Goal: Navigation & Orientation: Find specific page/section

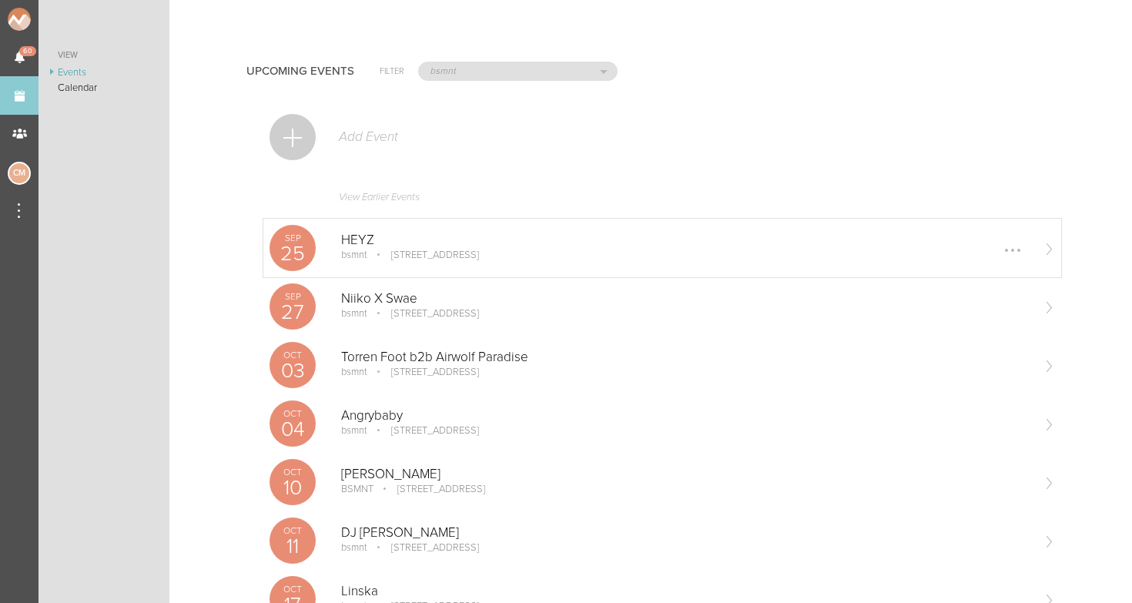
click at [397, 246] on p "HEYZ" at bounding box center [685, 239] width 689 height 15
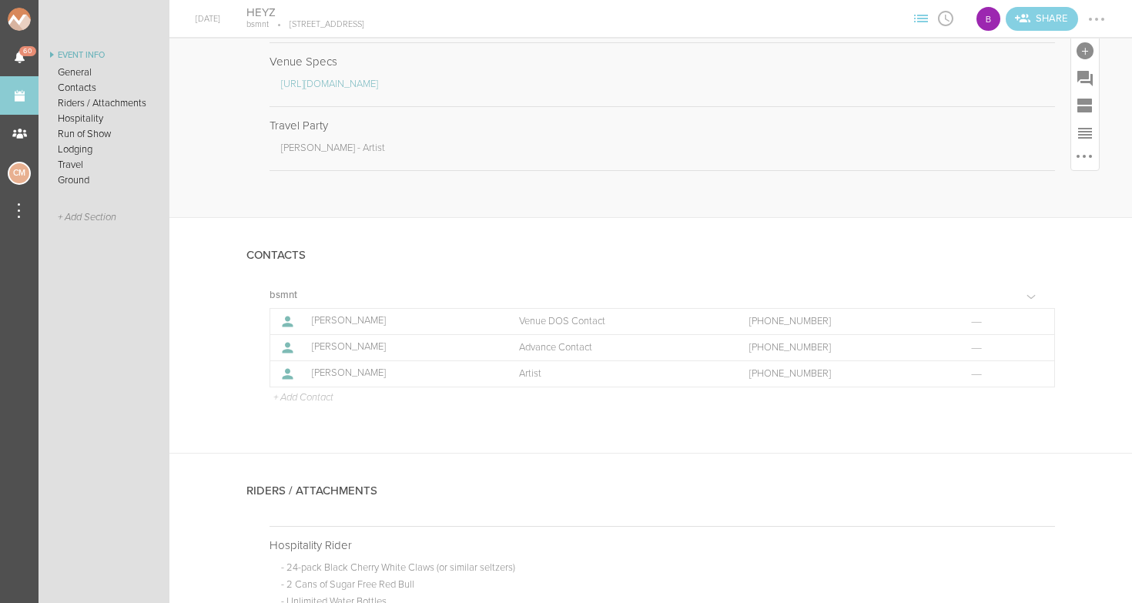
scroll to position [577, 0]
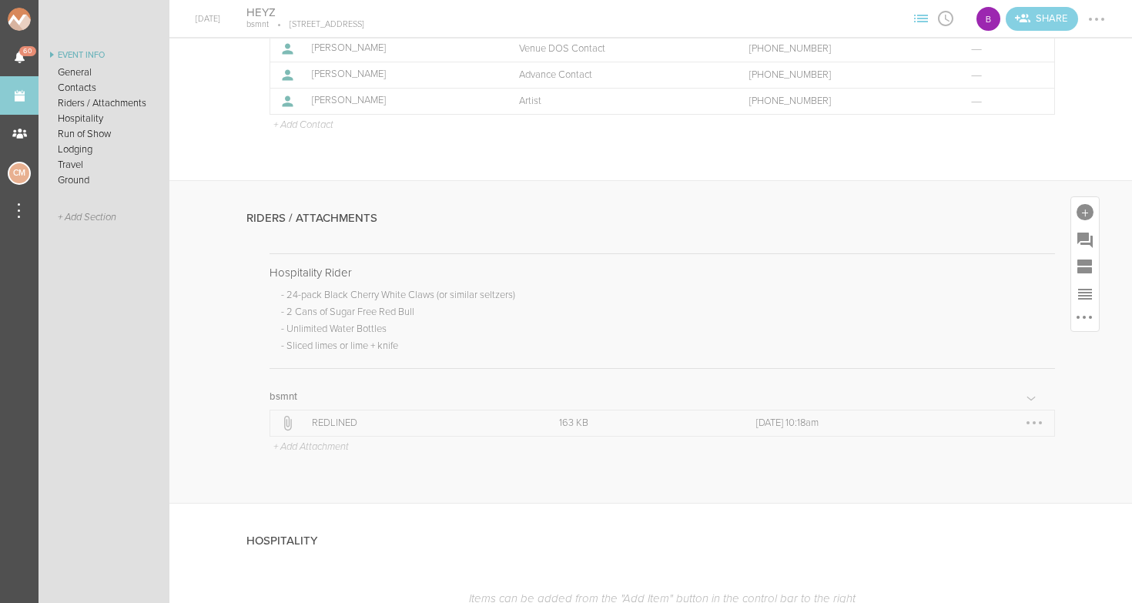
click at [333, 417] on p "REDLINED" at bounding box center [418, 423] width 213 height 12
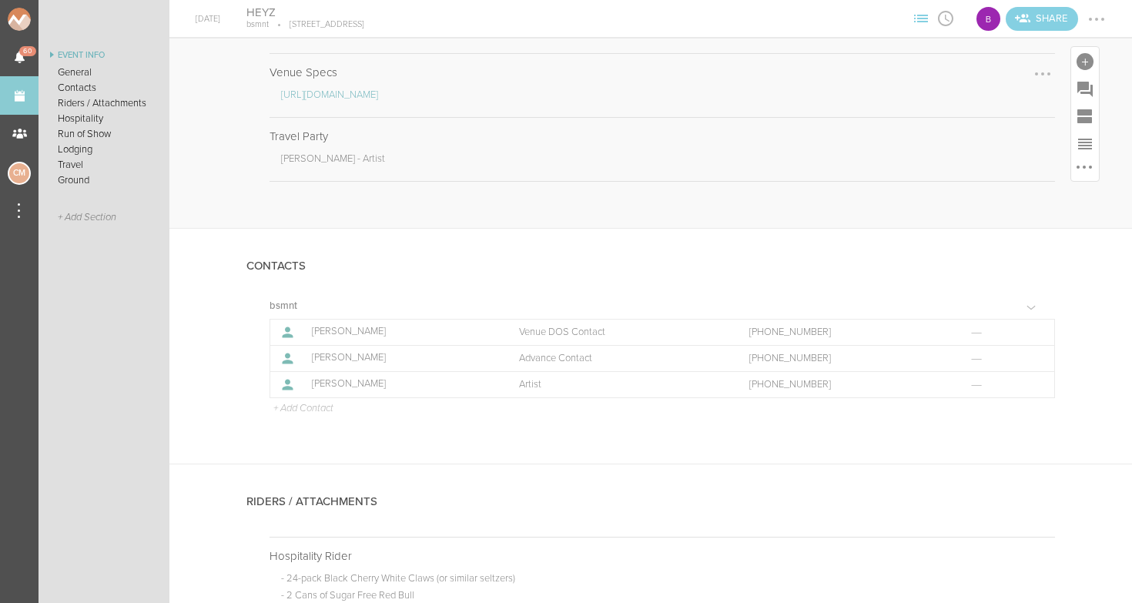
scroll to position [0, 0]
click at [348, 90] on link "https://www.dropbox.com/scl/fi/qnc4466nucwadfbcbzh9r/bsmnt_tech_deck.pdf?rlkey=…" at bounding box center [329, 95] width 97 height 12
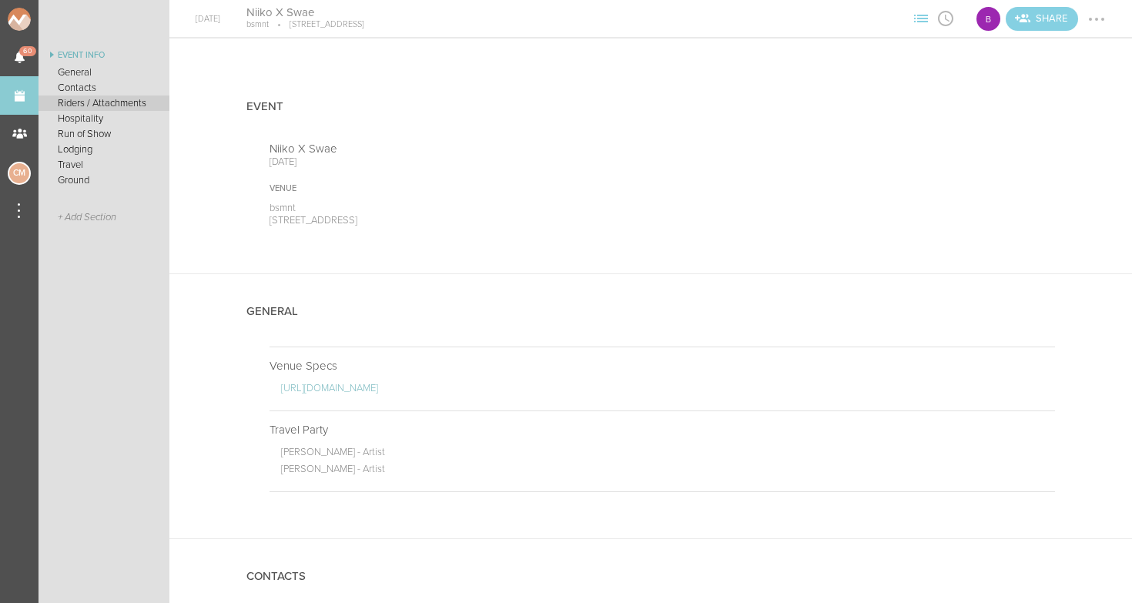
scroll to position [1056, 0]
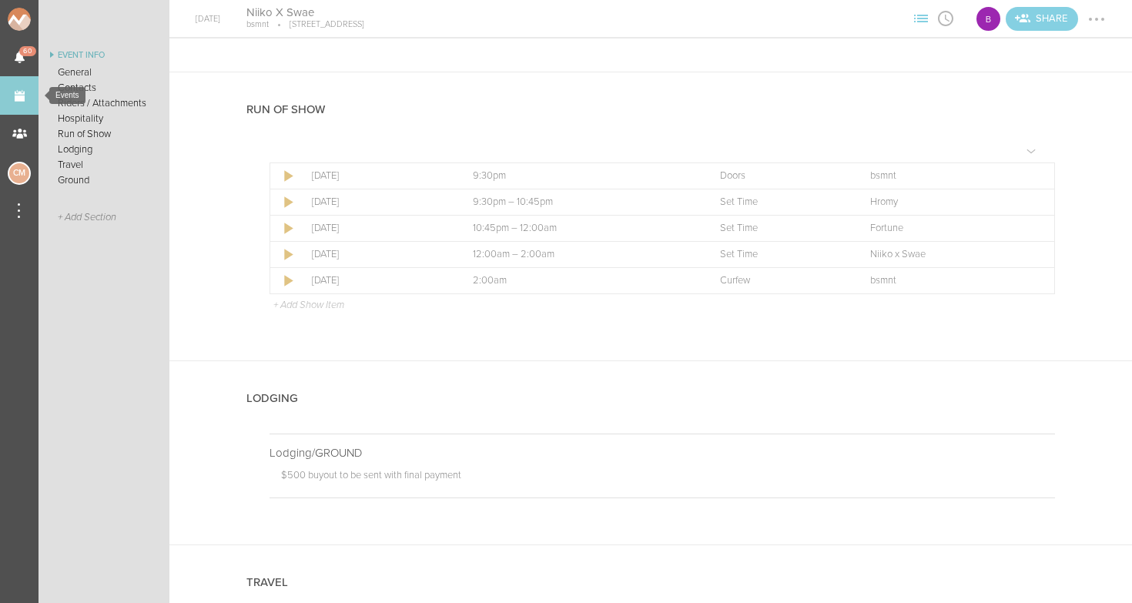
click at [15, 95] on link "Events" at bounding box center [19, 95] width 38 height 38
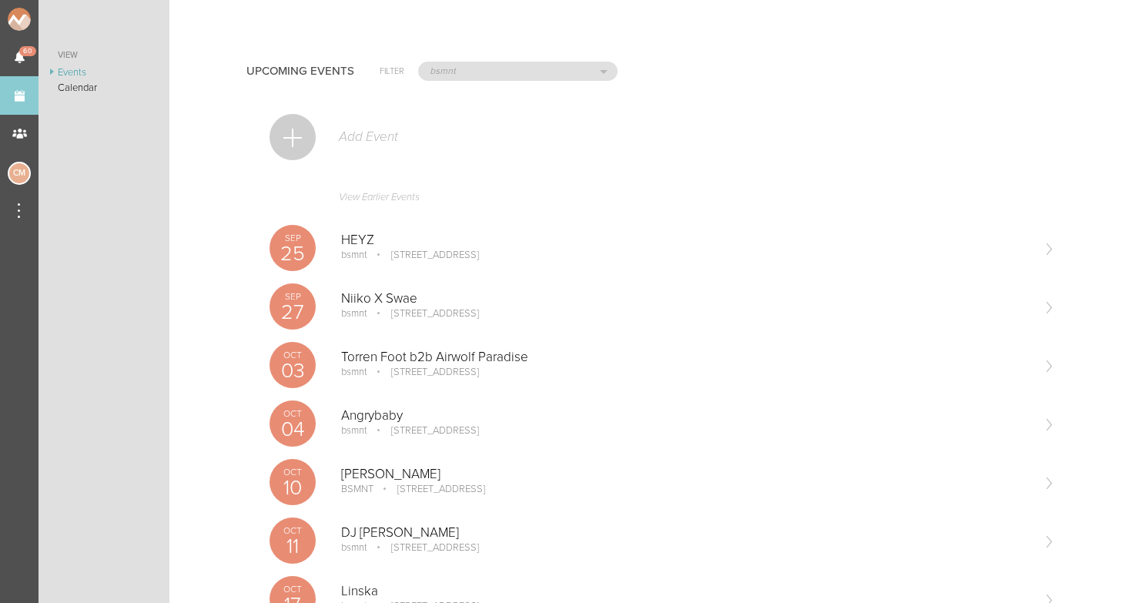
click at [350, 230] on div "Sep 25 HEYZ bsmnt 100 Stuart St Boston, MA Edit Remove" at bounding box center [662, 248] width 798 height 59
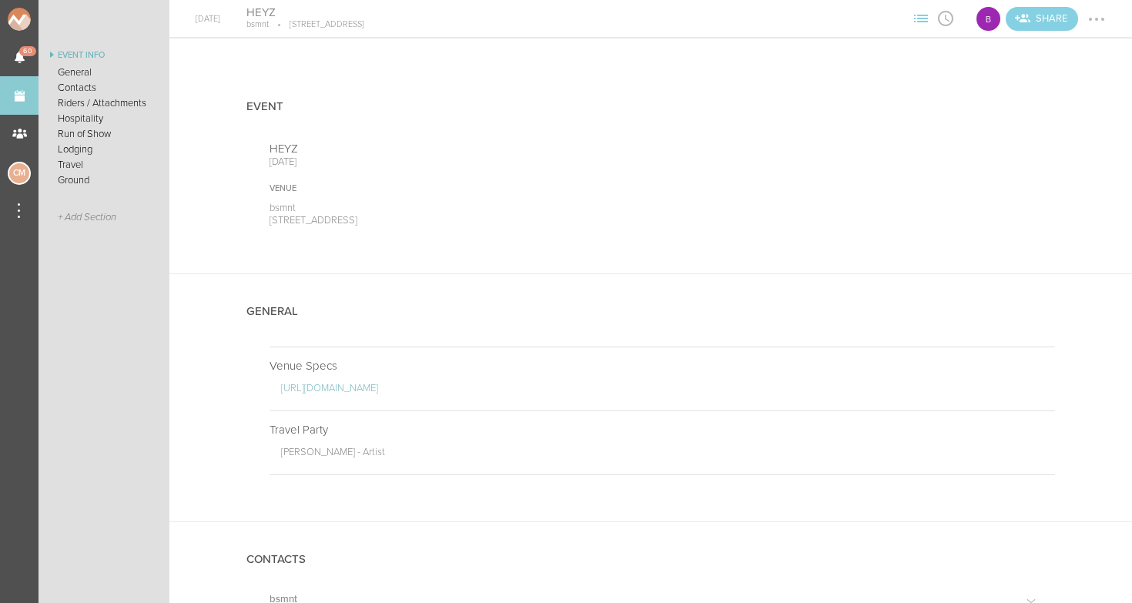
click at [1106, 24] on div at bounding box center [1096, 19] width 25 height 25
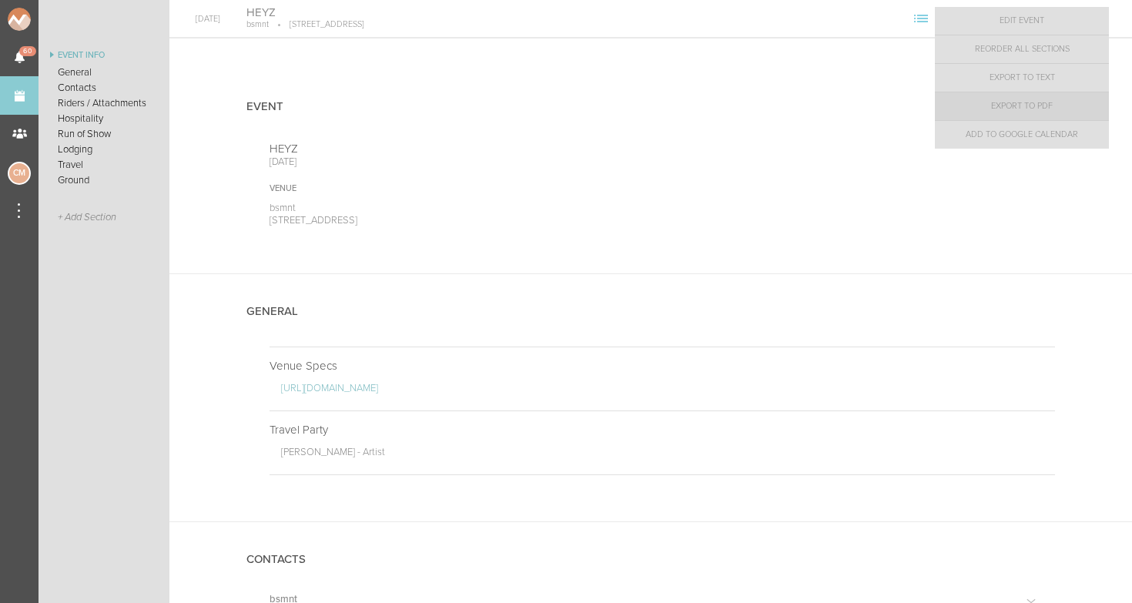
click at [1053, 115] on link "Export to PDF" at bounding box center [1022, 106] width 174 height 28
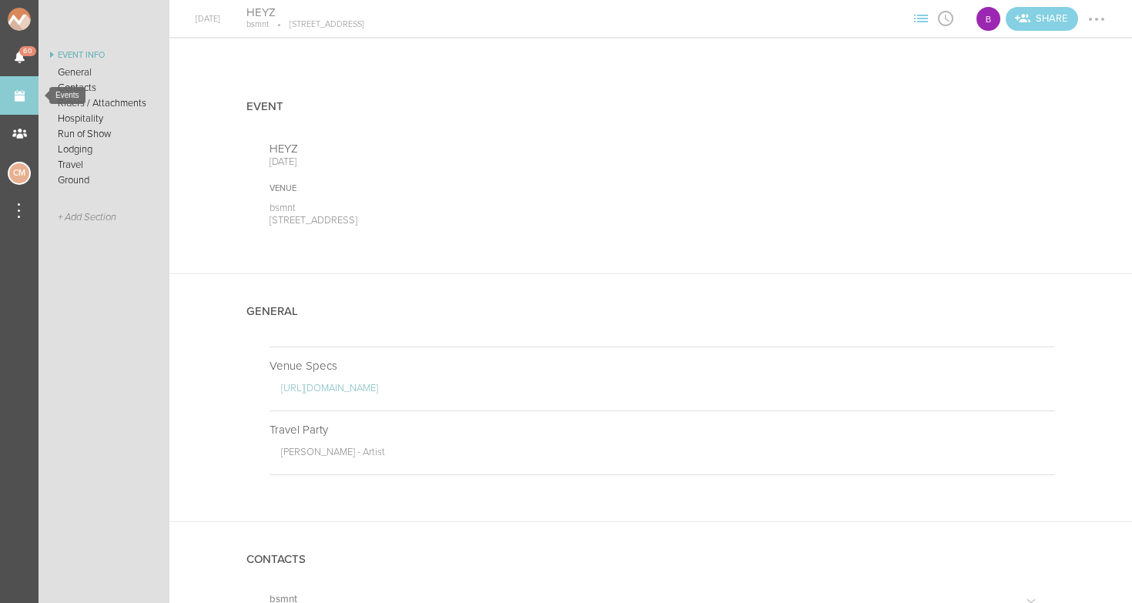
click at [25, 94] on link "Events" at bounding box center [19, 95] width 38 height 38
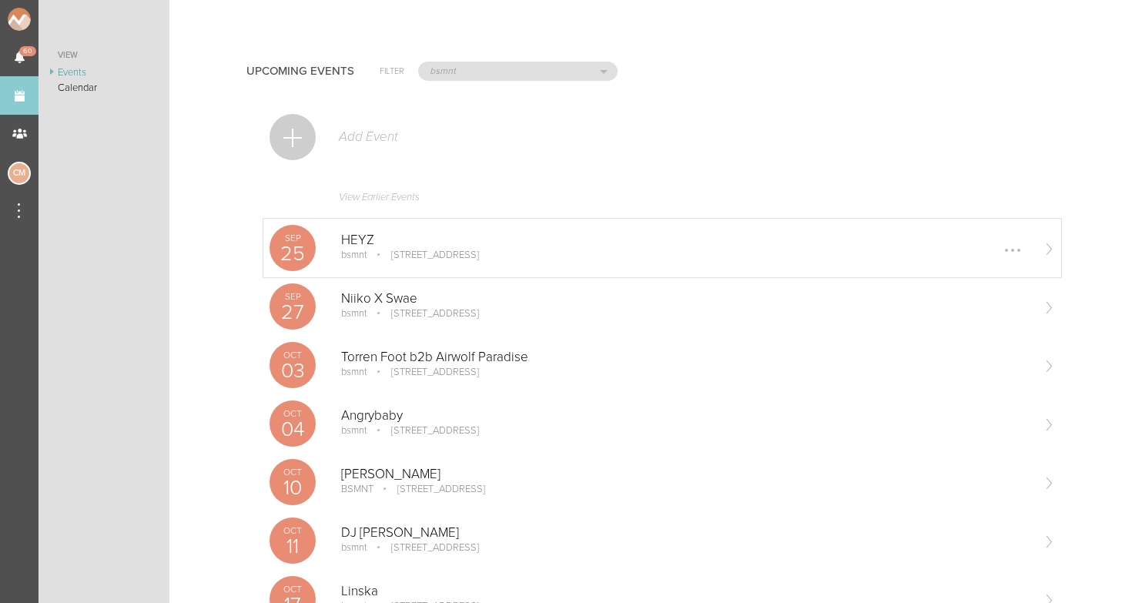
click at [393, 247] on p "HEYZ" at bounding box center [685, 239] width 689 height 15
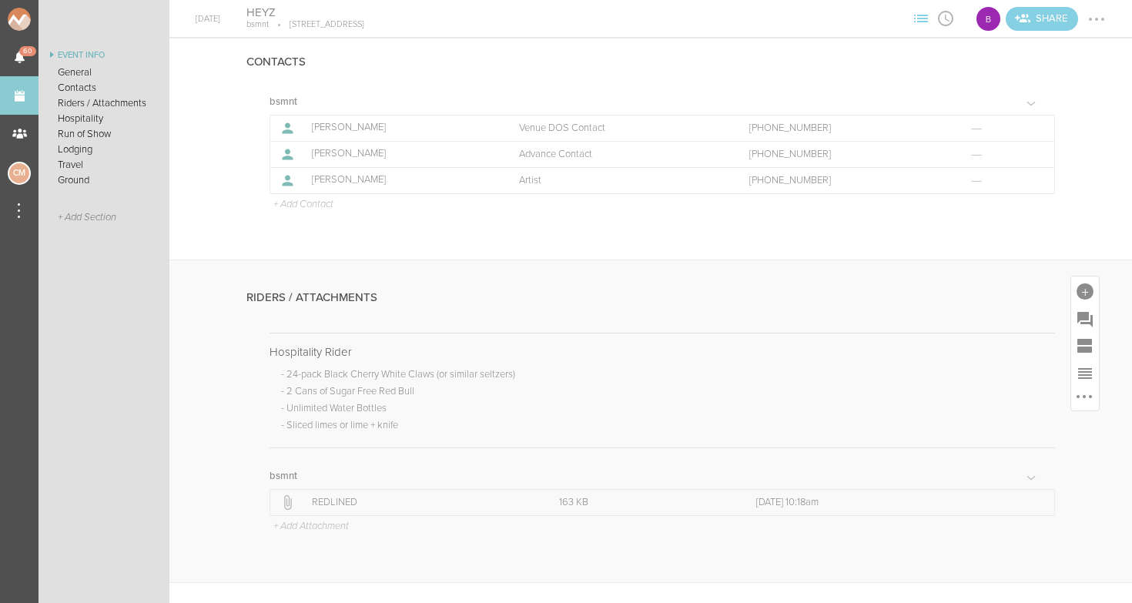
scroll to position [504, 0]
click at [314, 490] on p "REDLINED" at bounding box center [418, 496] width 213 height 12
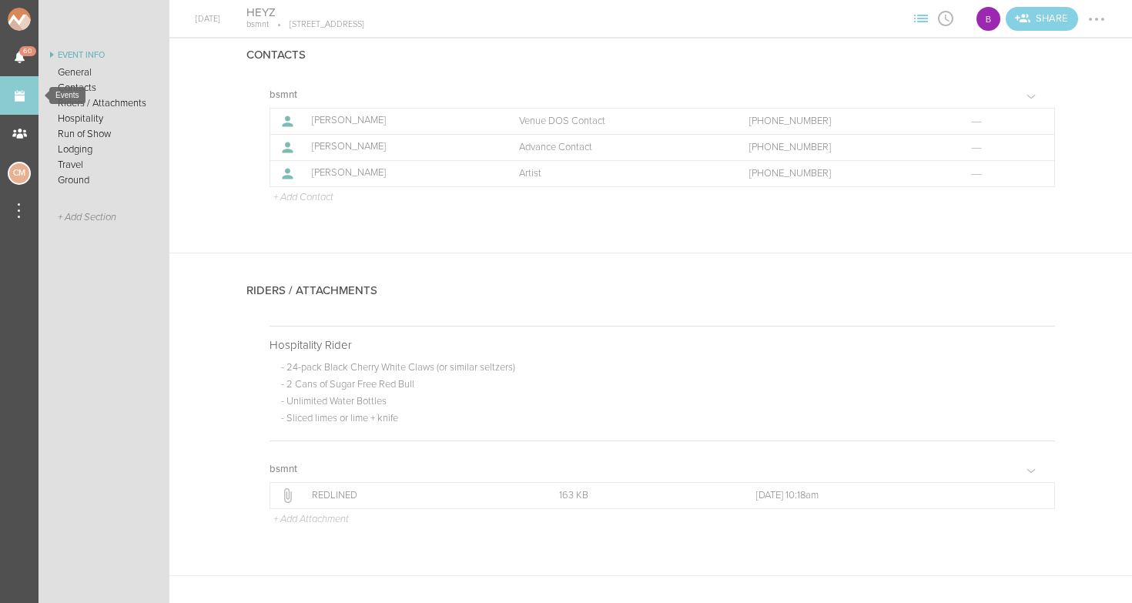
click at [25, 99] on link "Events" at bounding box center [19, 95] width 38 height 38
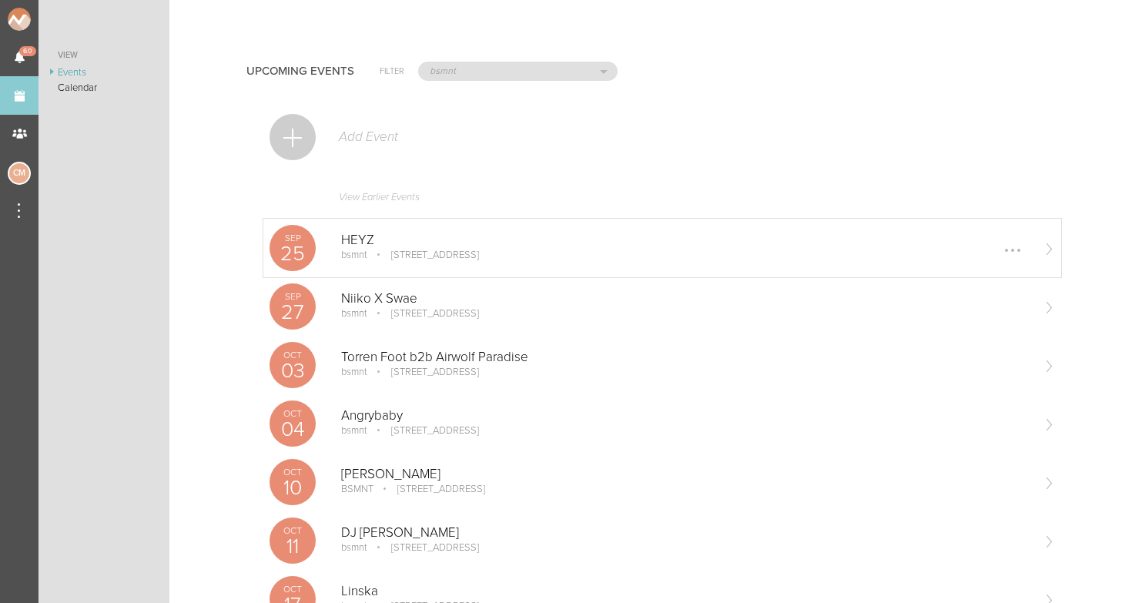
scroll to position [181, 0]
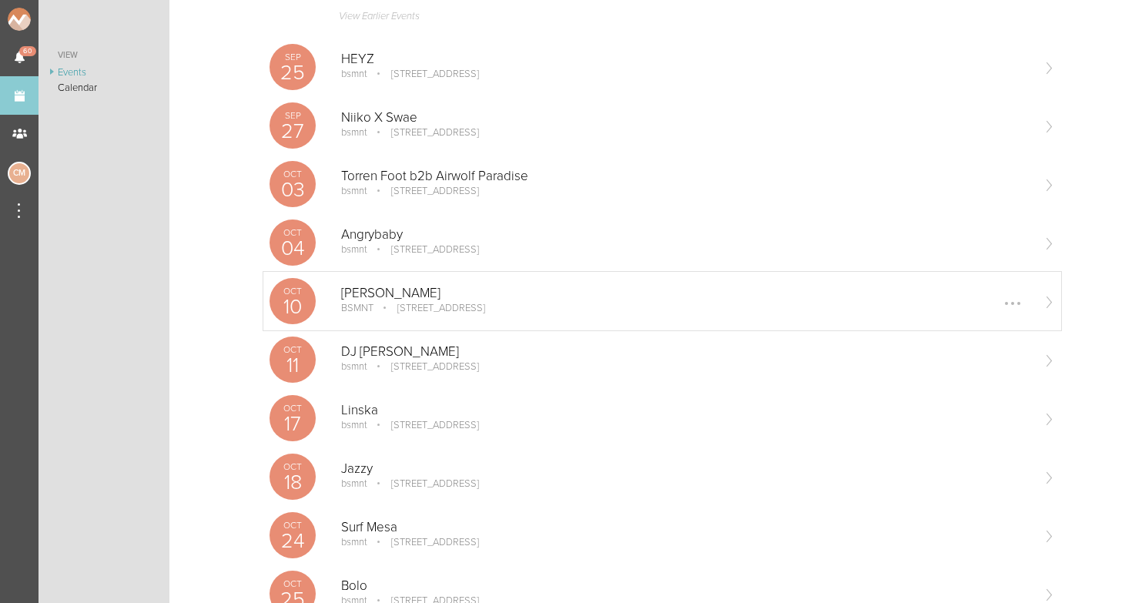
click at [384, 286] on p "Sam Collins" at bounding box center [685, 293] width 689 height 15
click at [13, 86] on link "Events" at bounding box center [19, 95] width 38 height 38
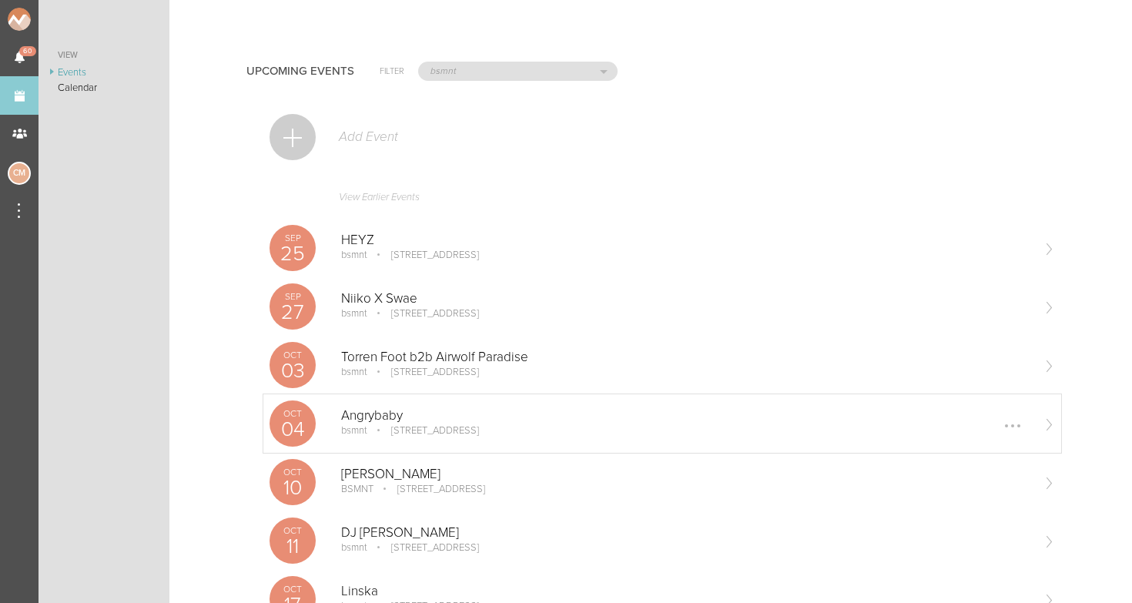
click at [398, 428] on p "100 Stuart St Boston, MA" at bounding box center [424, 430] width 109 height 12
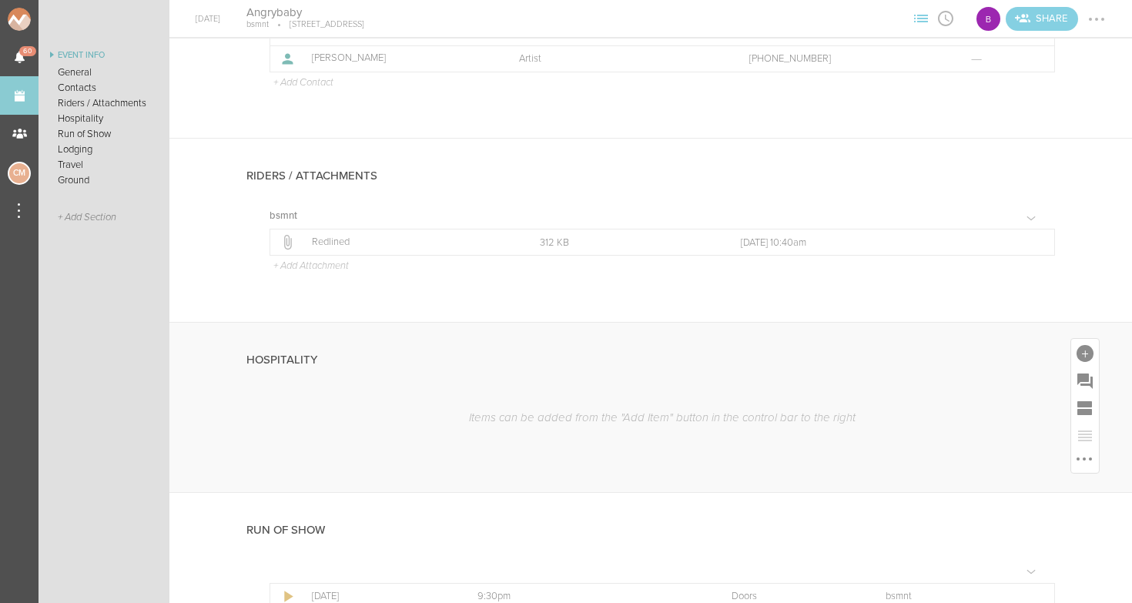
scroll to position [617, 0]
click at [337, 243] on p "Redlined" at bounding box center [409, 244] width 194 height 12
click at [283, 239] on icon at bounding box center [287, 243] width 19 height 19
click at [18, 99] on link "Events" at bounding box center [19, 95] width 38 height 38
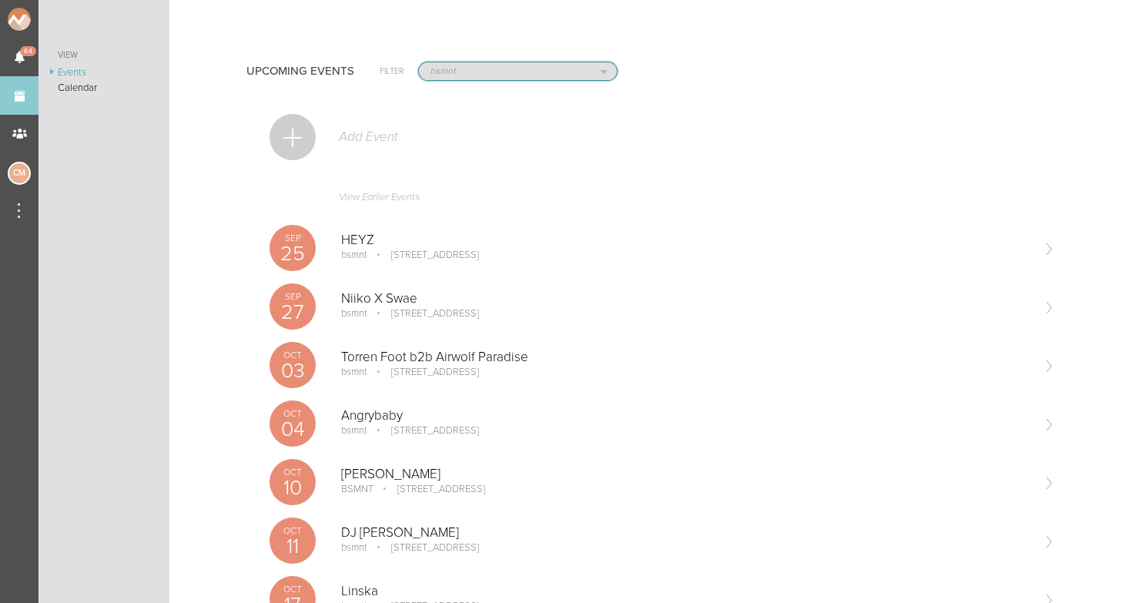
select select "1919"
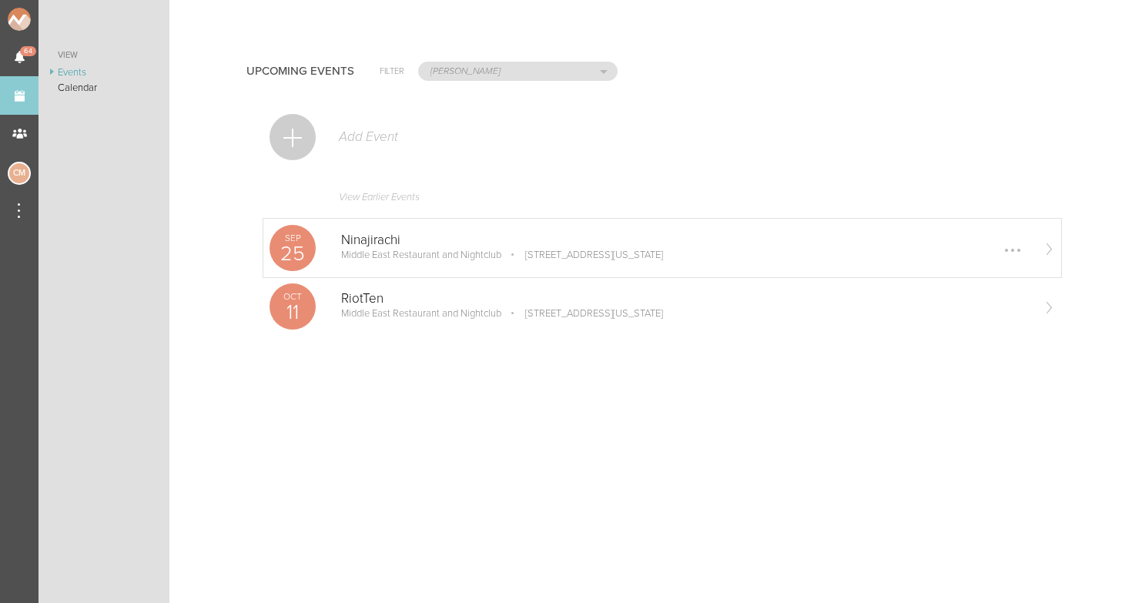
click at [363, 256] on p "Middle East Restaurant and Nightclub" at bounding box center [421, 255] width 160 height 12
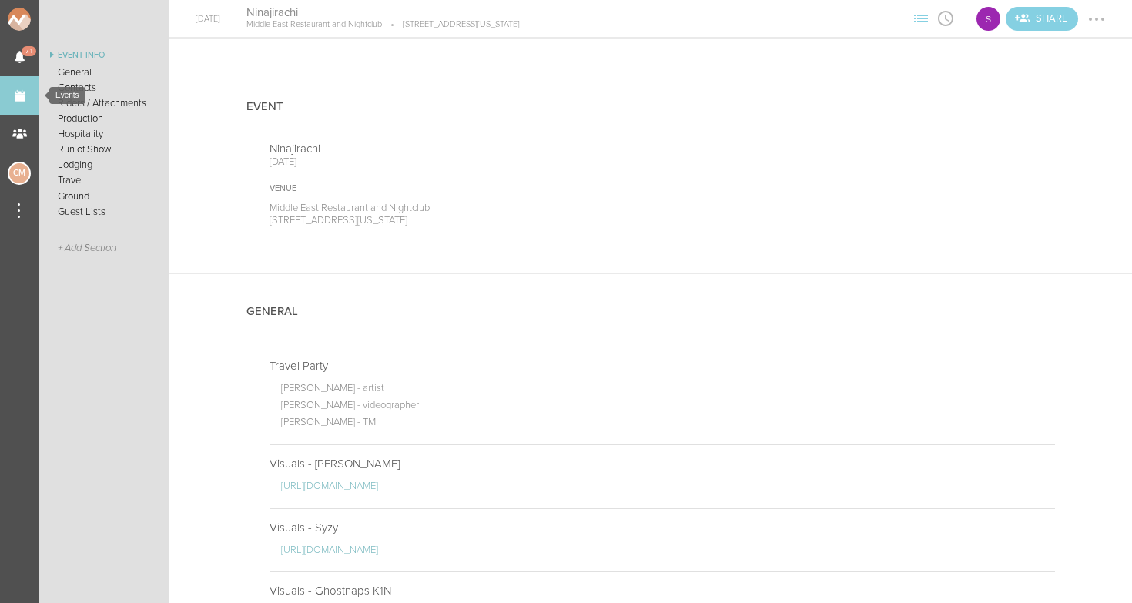
click at [16, 102] on link "Events" at bounding box center [19, 95] width 38 height 38
